Goal: Information Seeking & Learning: Learn about a topic

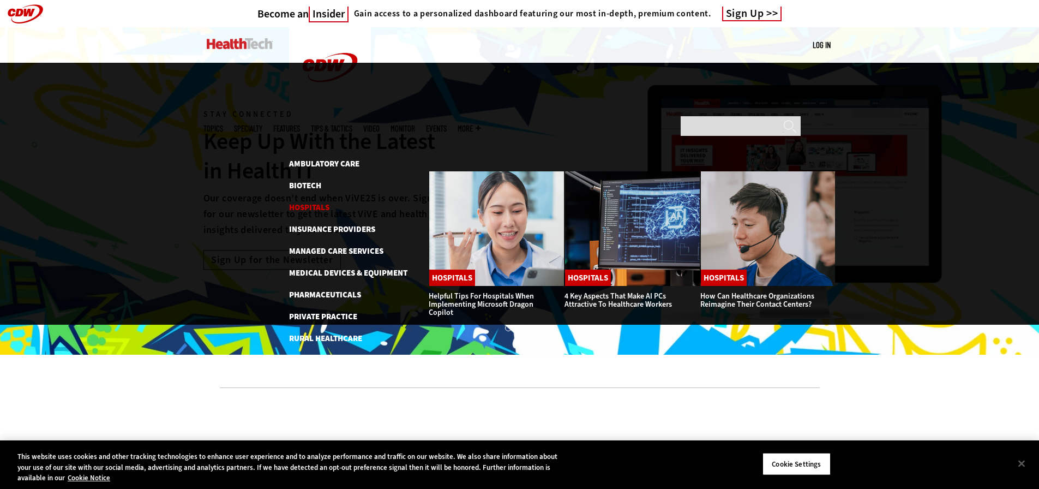
click at [314, 202] on link "Hospitals" at bounding box center [309, 207] width 40 height 11
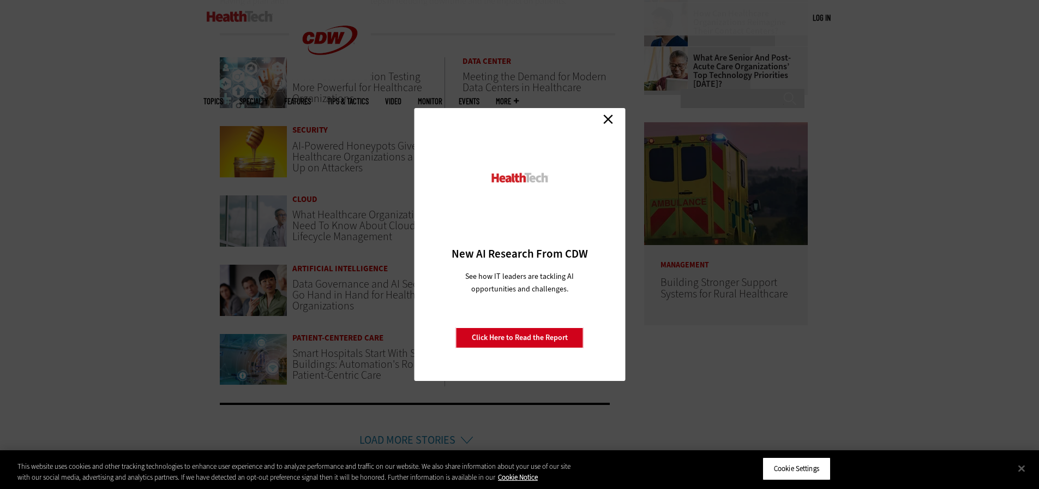
scroll to position [436, 0]
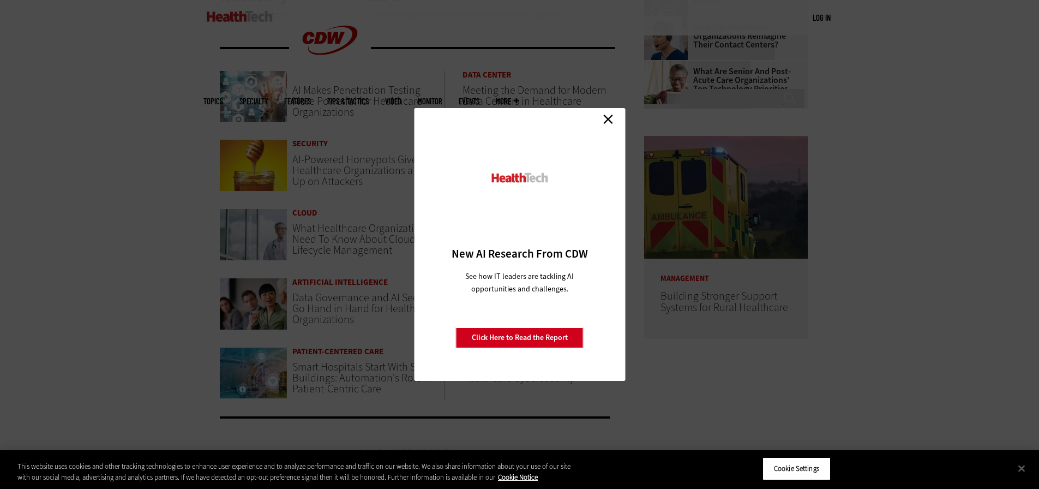
click at [609, 117] on link "Close" at bounding box center [608, 119] width 16 height 16
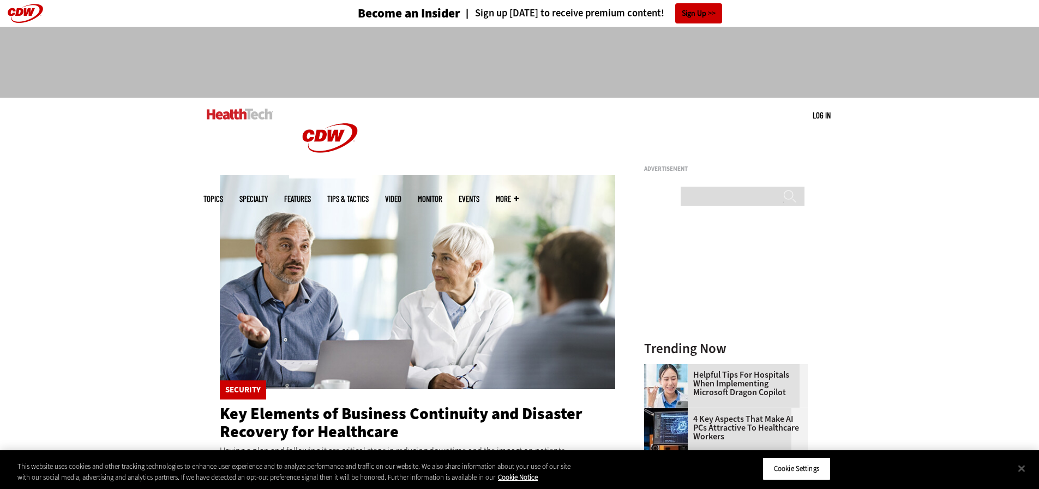
scroll to position [0, 0]
click at [311, 195] on link "Features" at bounding box center [297, 199] width 27 height 8
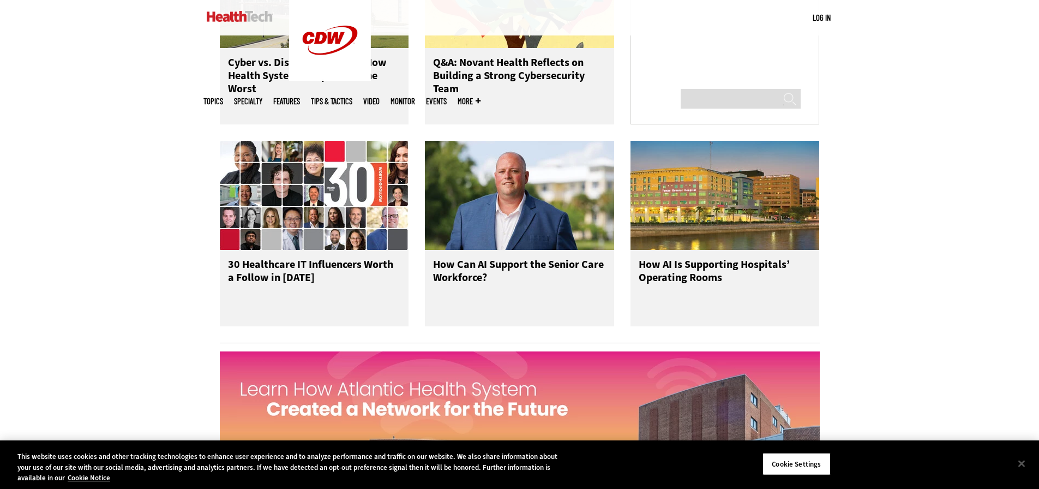
scroll to position [873, 0]
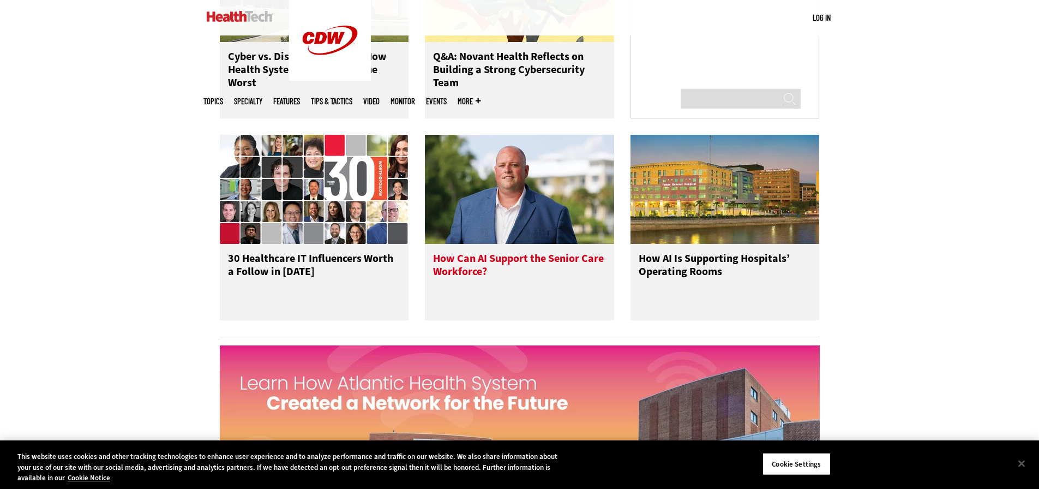
click at [475, 277] on h3 "How Can AI Support the Senior Care Workforce?" at bounding box center [519, 274] width 173 height 44
